Goal: Complete application form: Complete application form

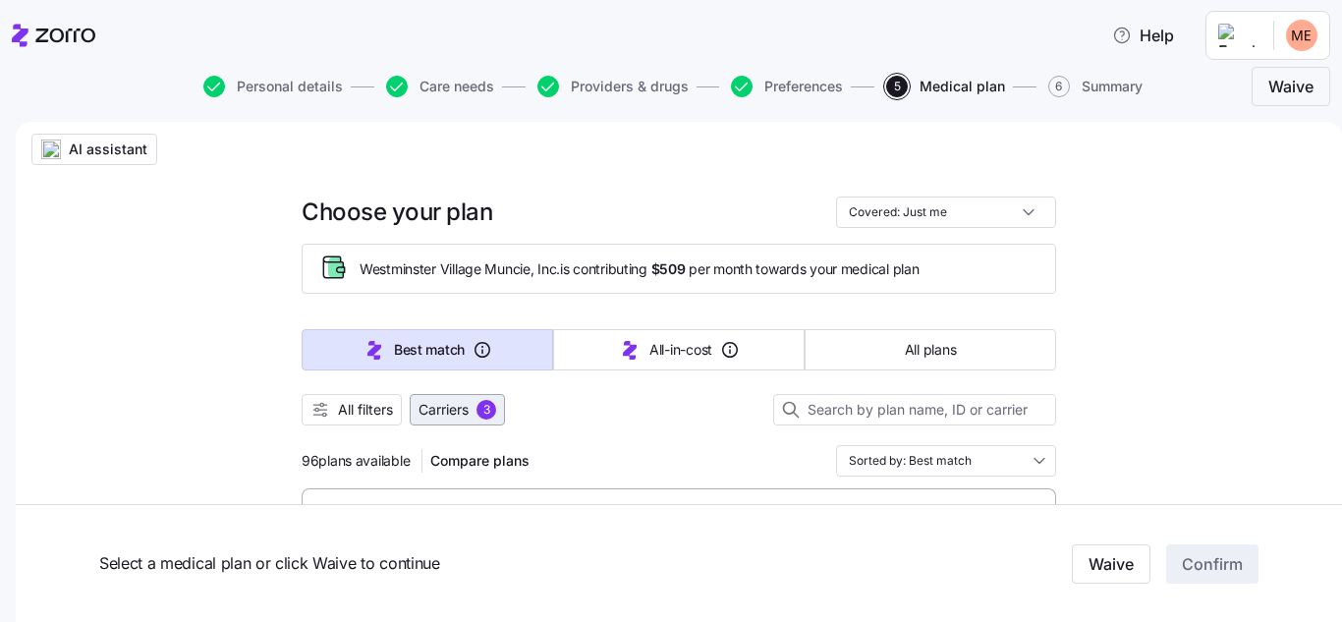
click at [444, 407] on span "Carriers" at bounding box center [443, 410] width 50 height 20
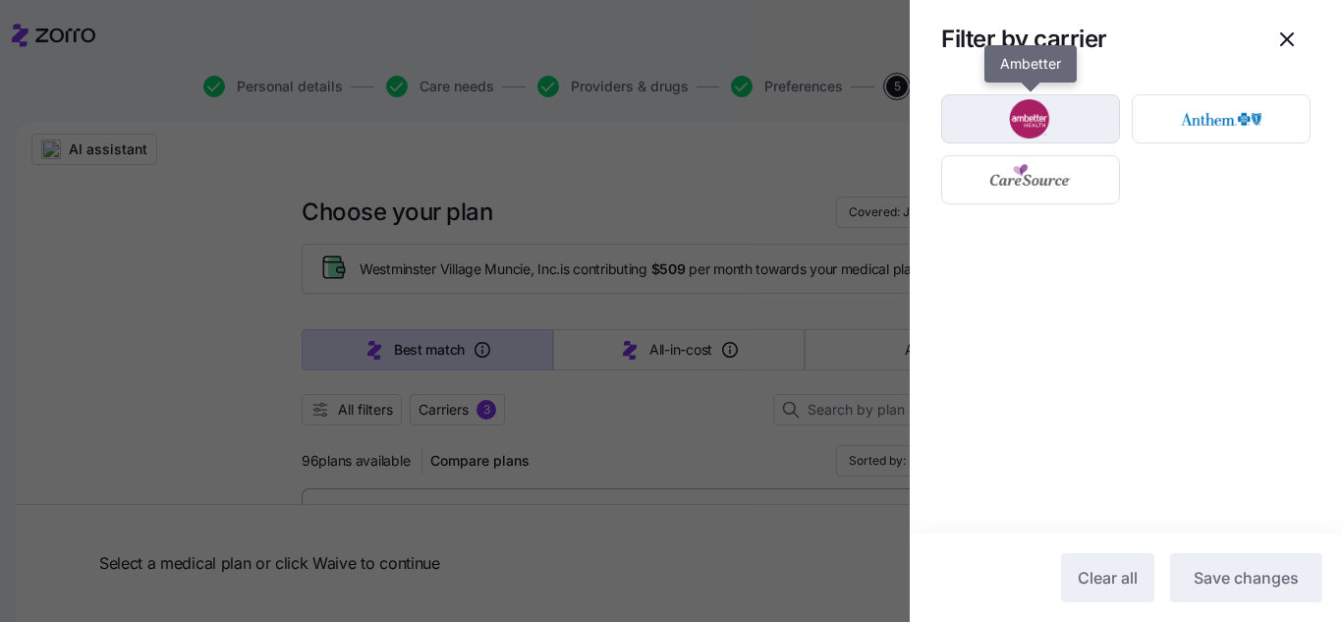
click at [1065, 118] on img "button" at bounding box center [1031, 118] width 144 height 39
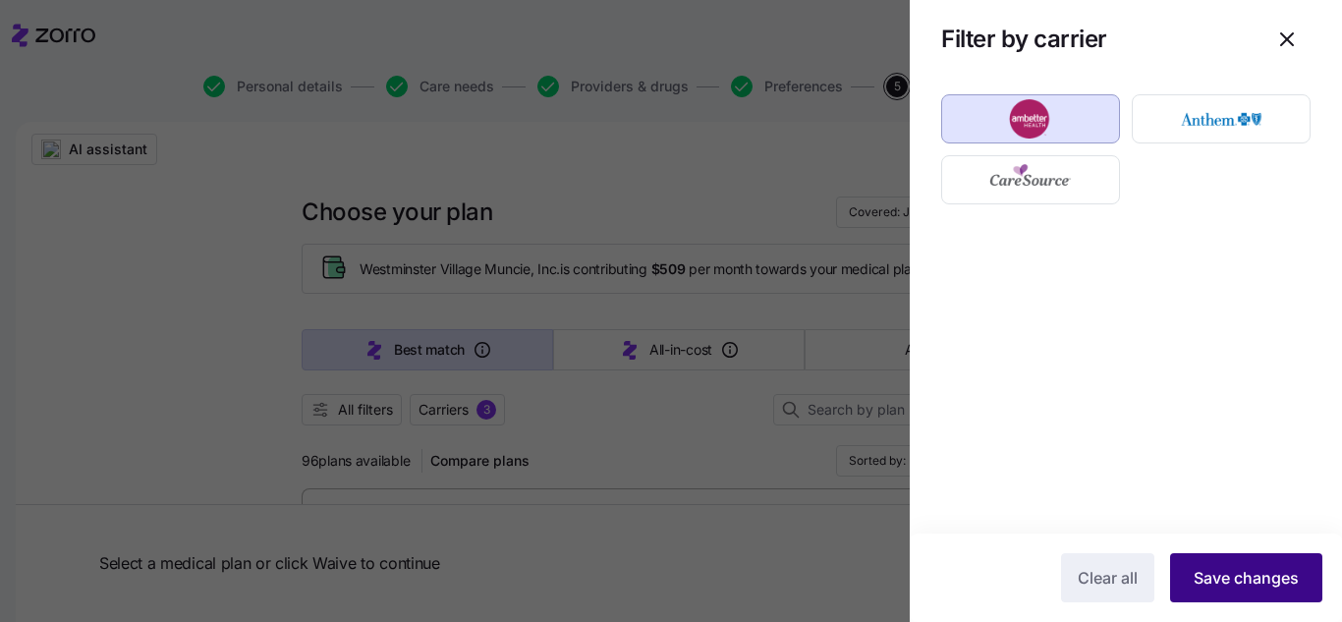
click at [1253, 574] on span "Save changes" at bounding box center [1245, 578] width 105 height 24
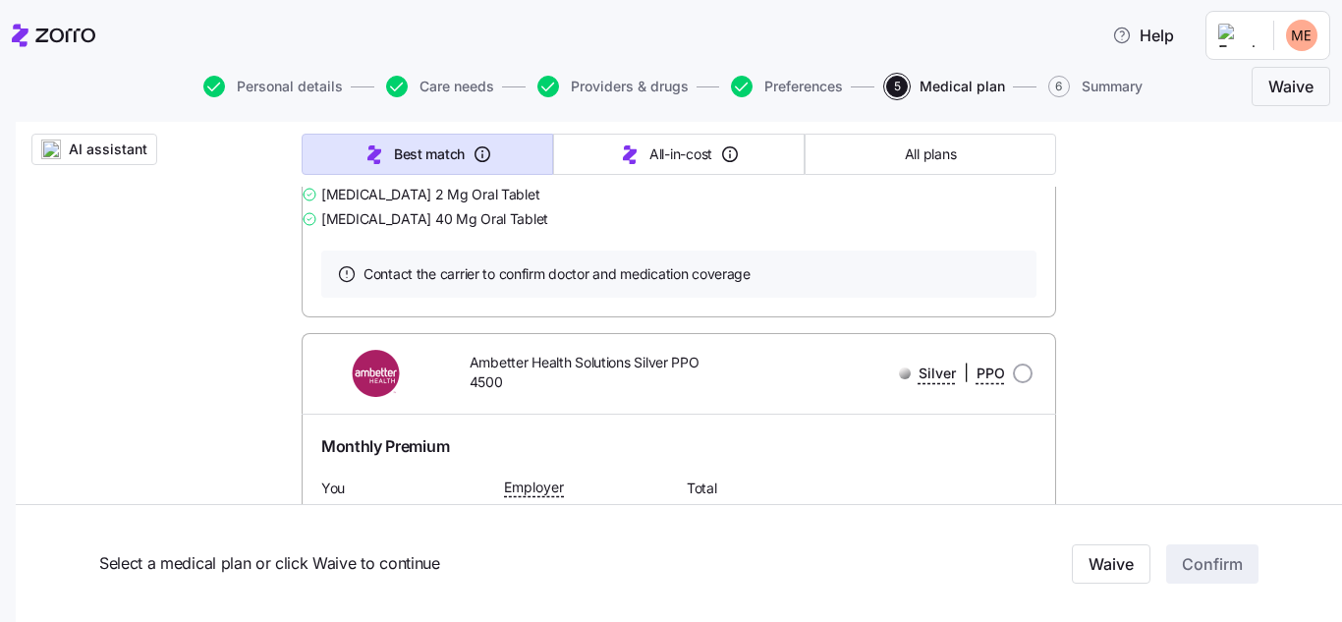
scroll to position [27980, 0]
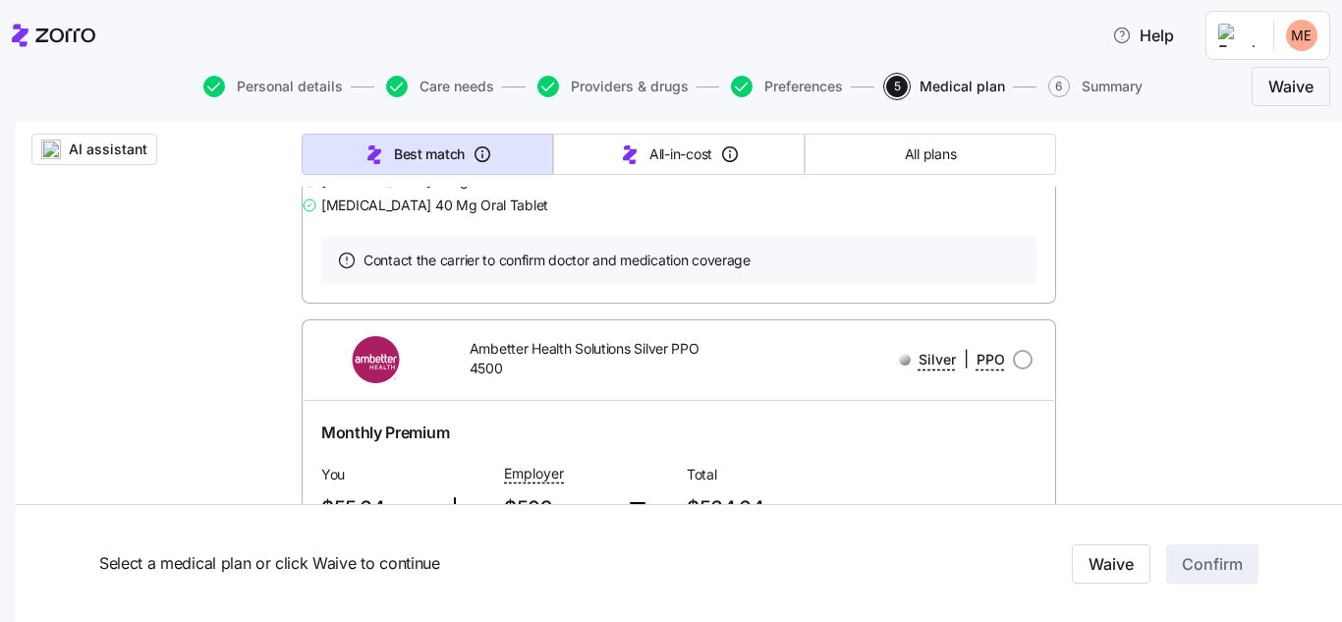
radio input "true"
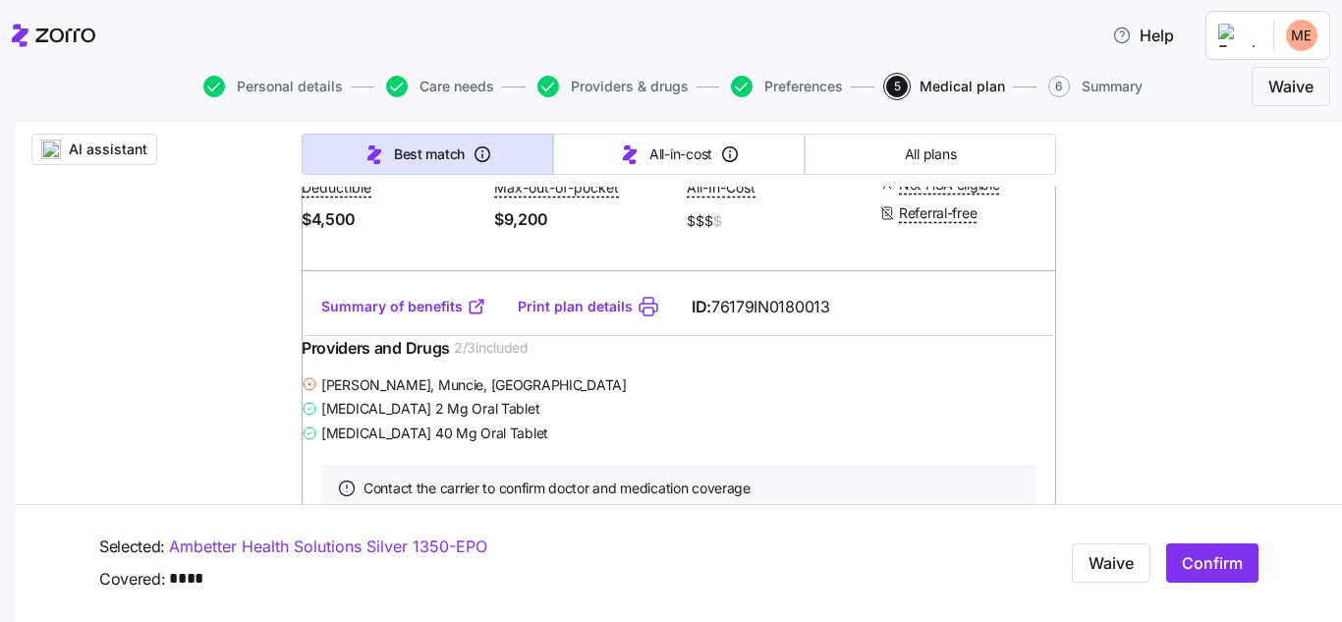
scroll to position [28333, 0]
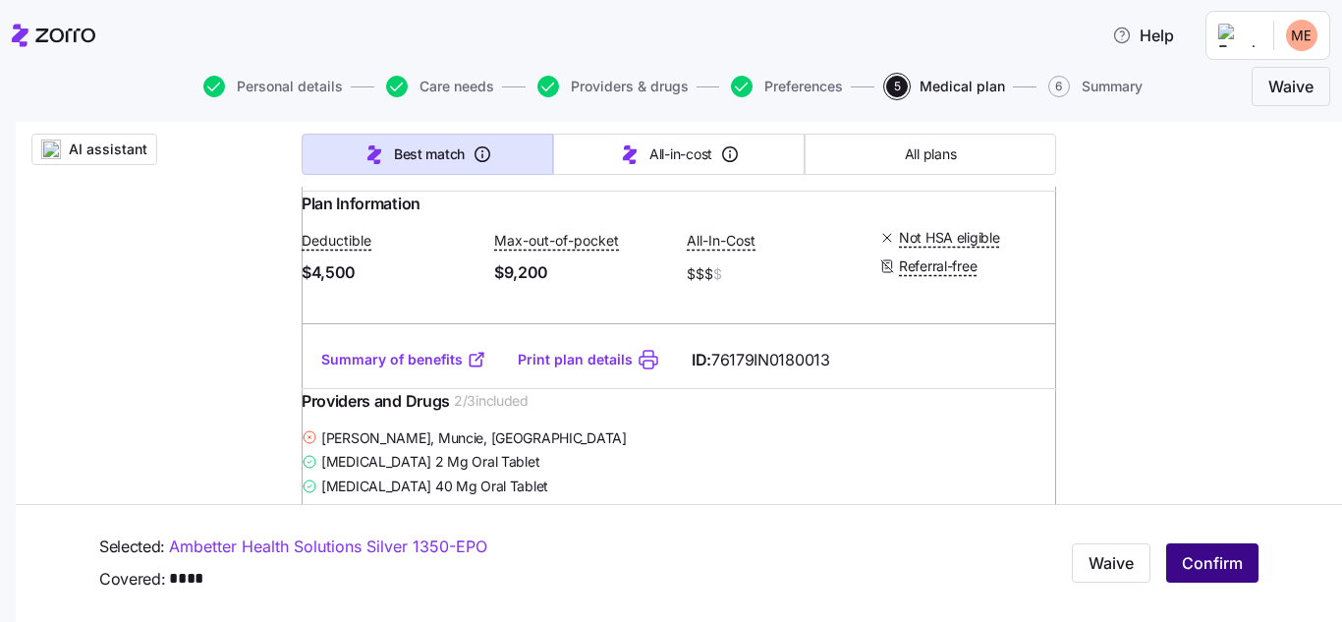
click at [1208, 565] on span "Confirm" at bounding box center [1212, 564] width 61 height 24
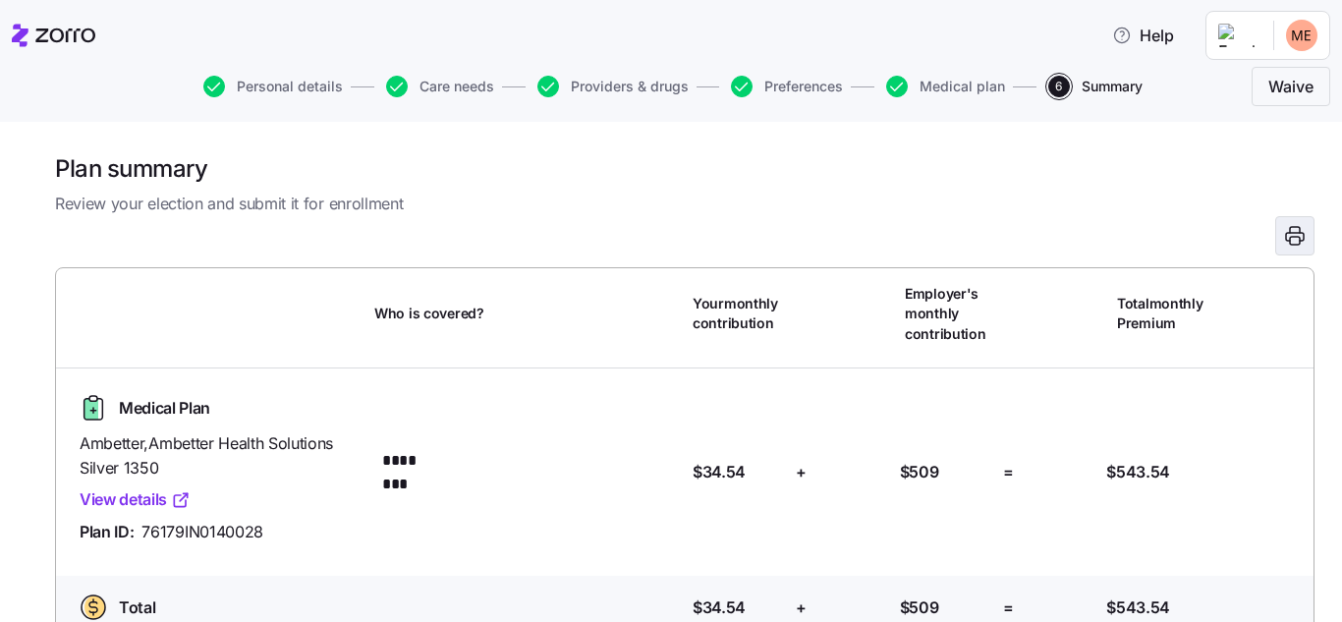
click at [1283, 234] on icon "button" at bounding box center [1295, 236] width 24 height 24
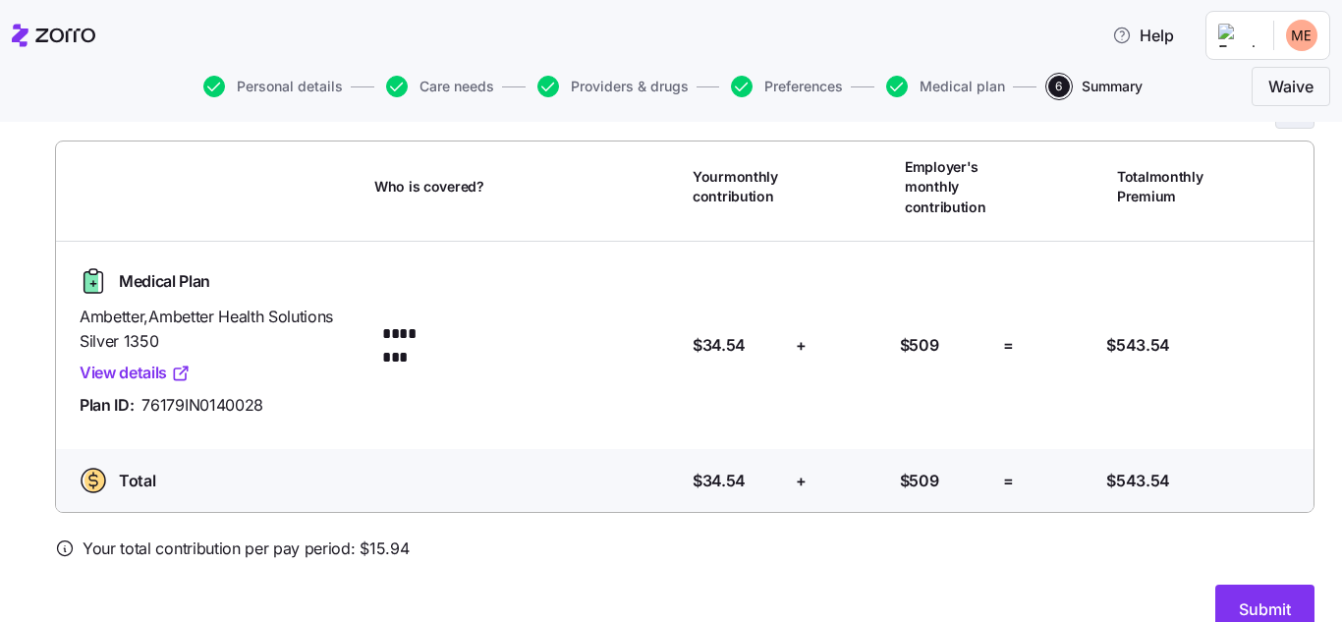
scroll to position [162, 0]
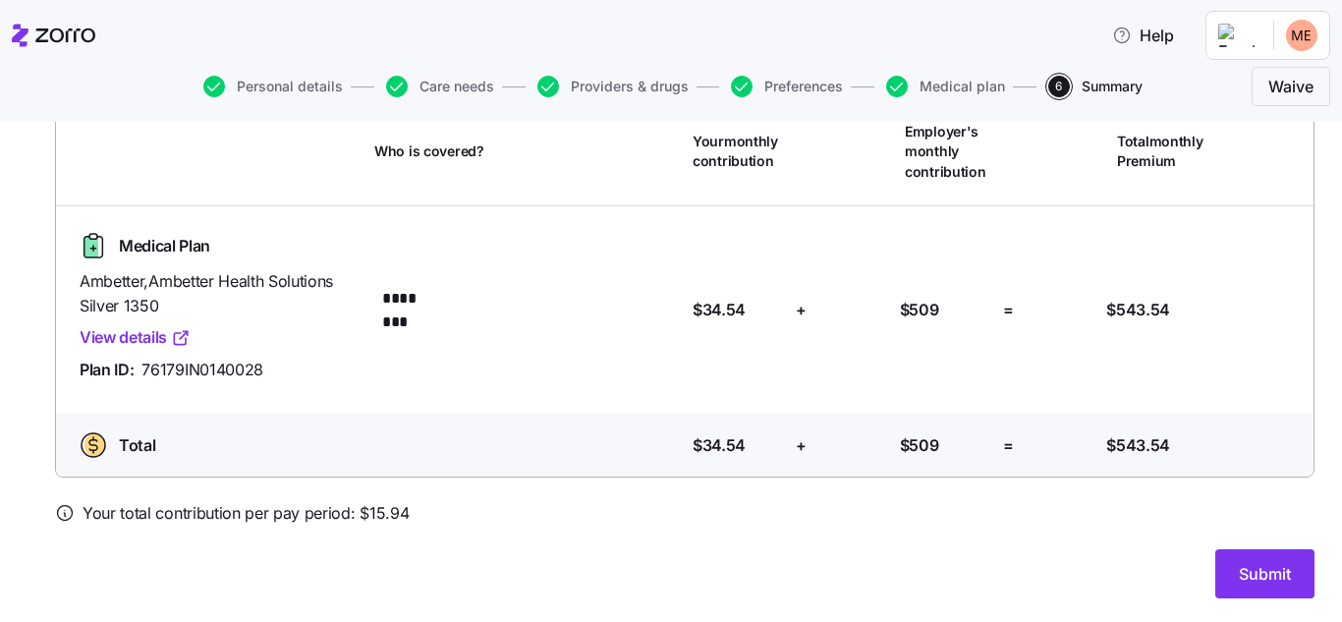
click at [1250, 578] on span "Submit" at bounding box center [1265, 574] width 52 height 24
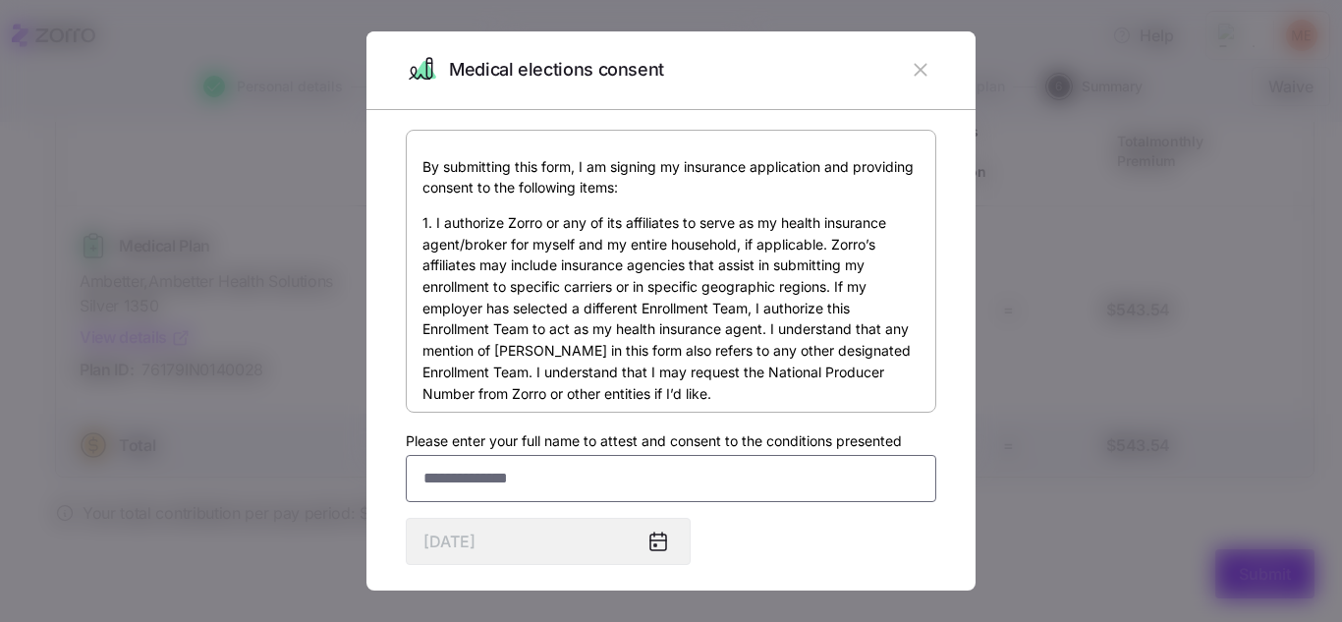
click at [778, 476] on input "Please enter your full name to attest and consent to the conditions presented" at bounding box center [671, 478] width 530 height 47
type input "**********"
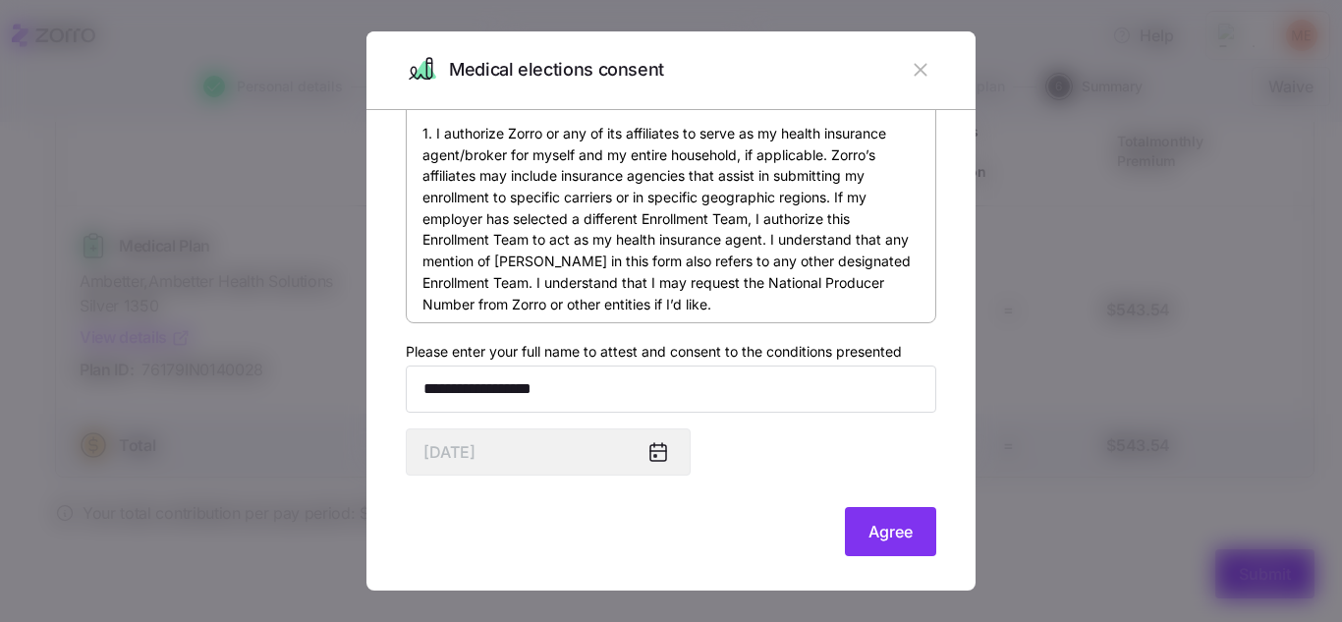
scroll to position [98, 0]
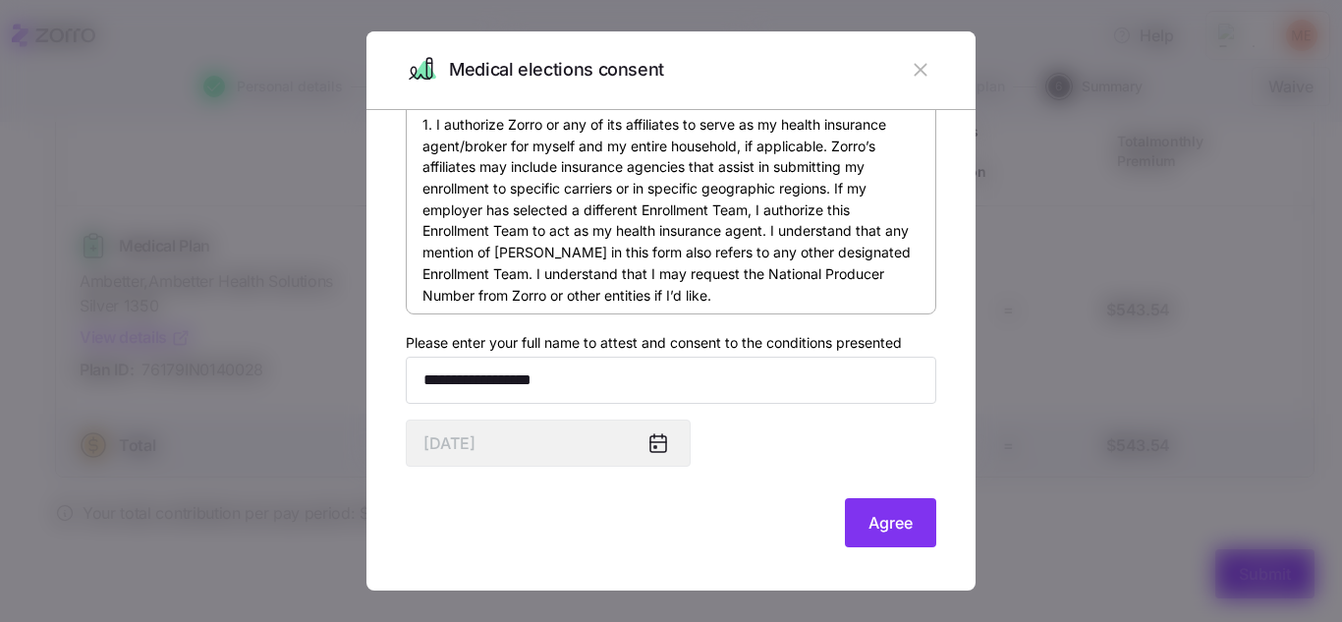
click at [868, 517] on span "Agree" at bounding box center [890, 523] width 44 height 24
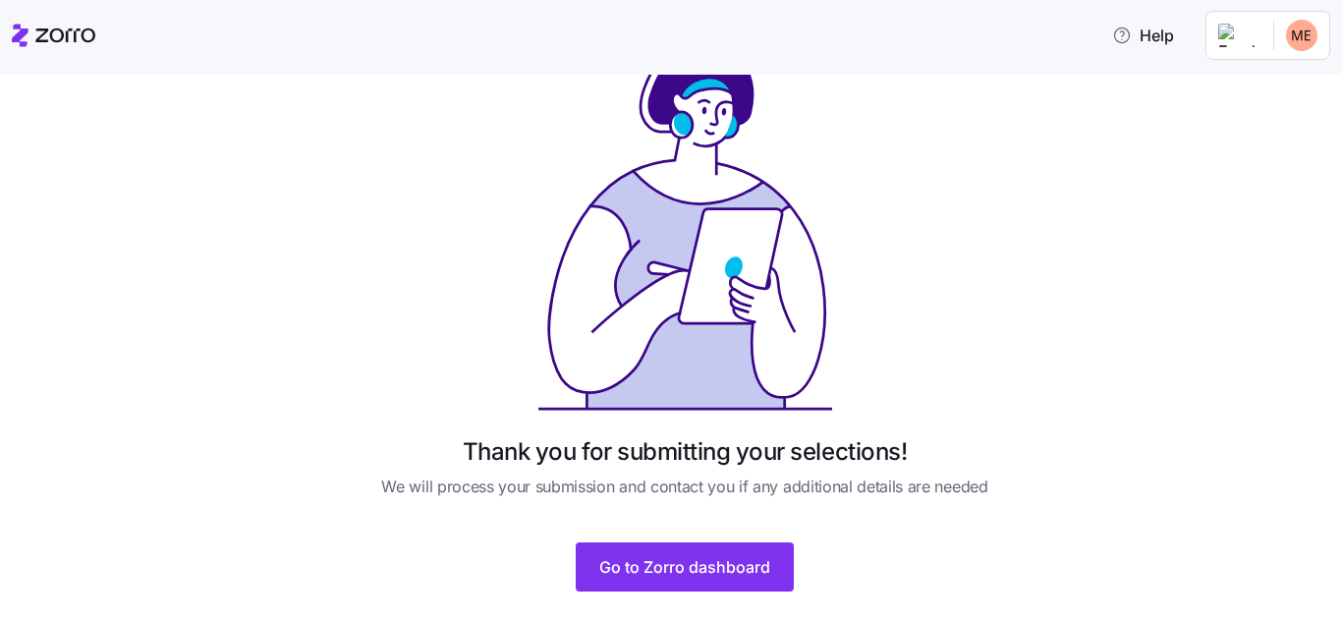
scroll to position [109, 0]
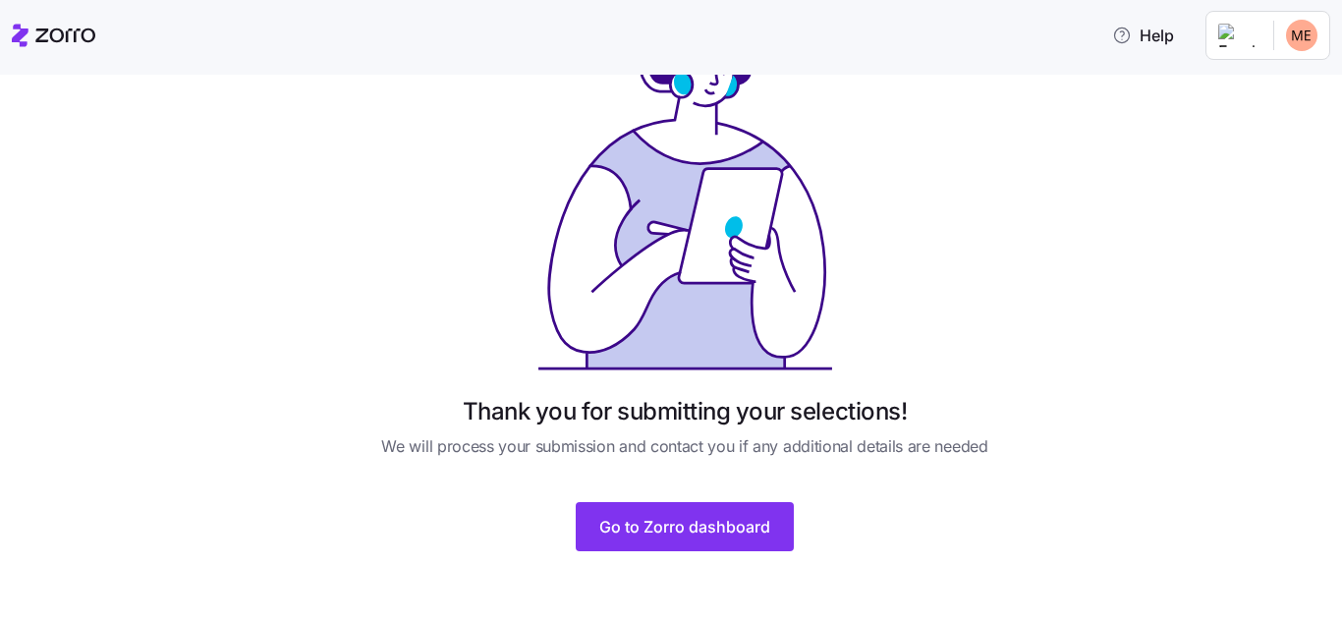
click at [689, 519] on span "Go to Zorro dashboard" at bounding box center [684, 527] width 171 height 24
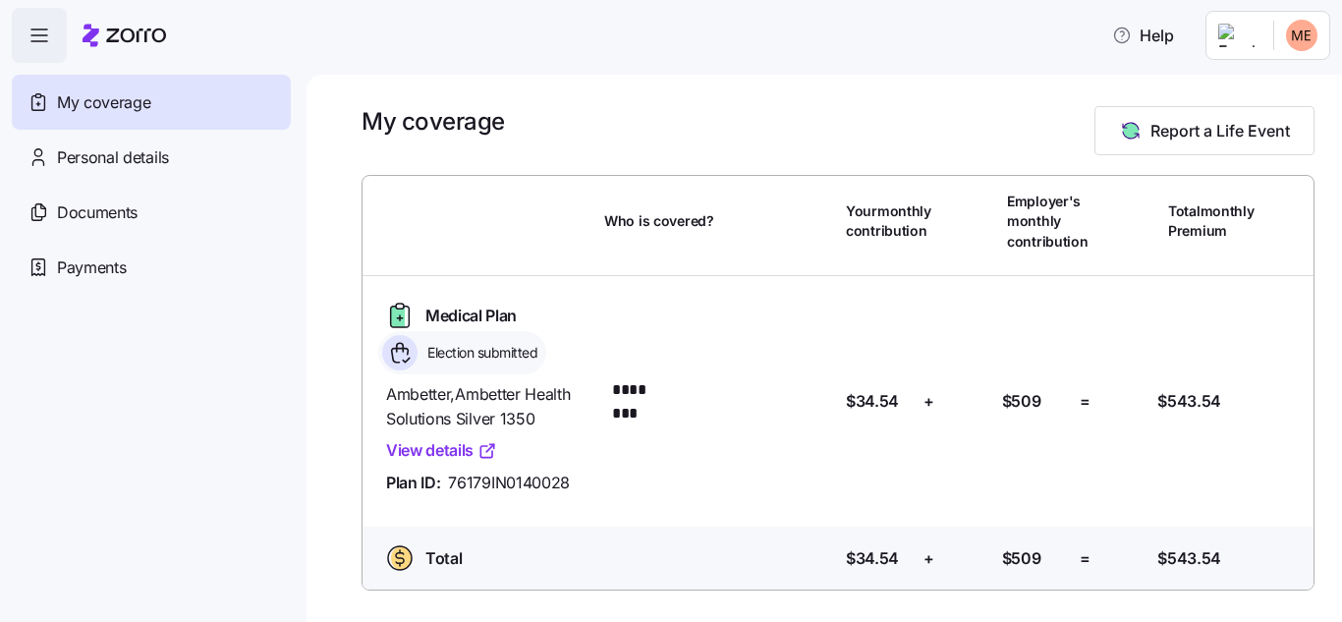
click at [1302, 32] on html "Help My coverage Personal details Documents Partners hub Payments My coverage R…" at bounding box center [671, 305] width 1342 height 610
click at [1270, 119] on div "Log out" at bounding box center [1249, 120] width 77 height 22
